Goal: Task Accomplishment & Management: Manage account settings

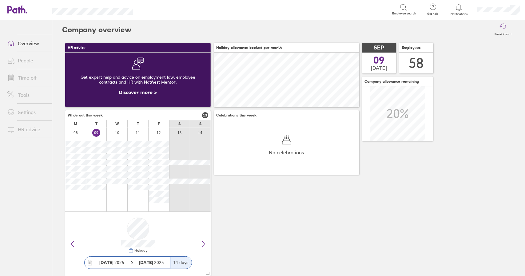
scroll to position [55, 145]
click at [30, 81] on link "Time off" at bounding box center [26, 78] width 49 height 12
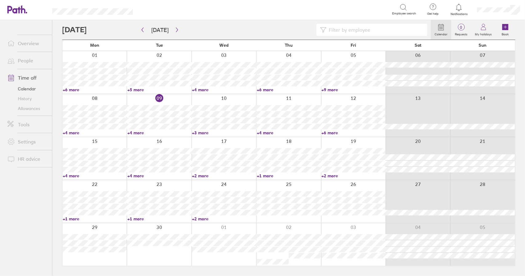
click at [203, 134] on link "+3 more" at bounding box center [224, 133] width 64 height 6
click at [202, 133] on link "+3 more" at bounding box center [224, 133] width 64 height 6
click at [199, 133] on link "+3 more" at bounding box center [224, 133] width 64 height 6
